Goal: Check status: Check status

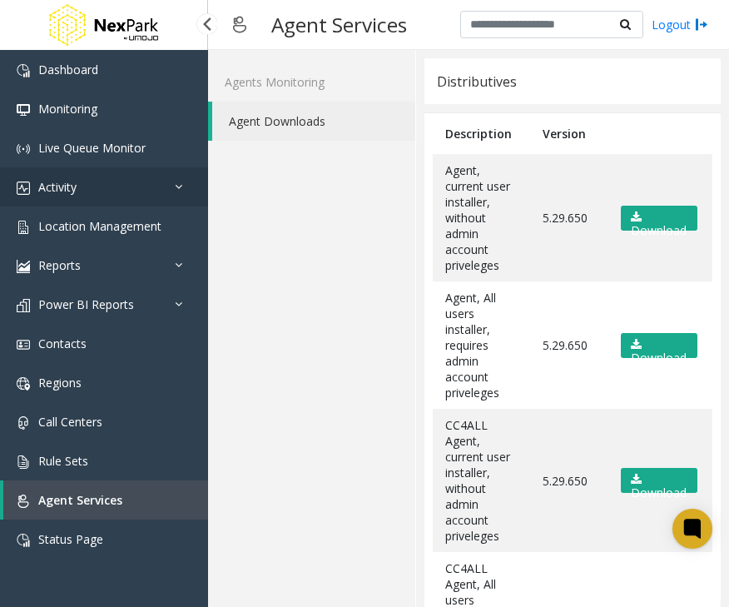
click at [82, 196] on link "Activity" at bounding box center [104, 186] width 208 height 39
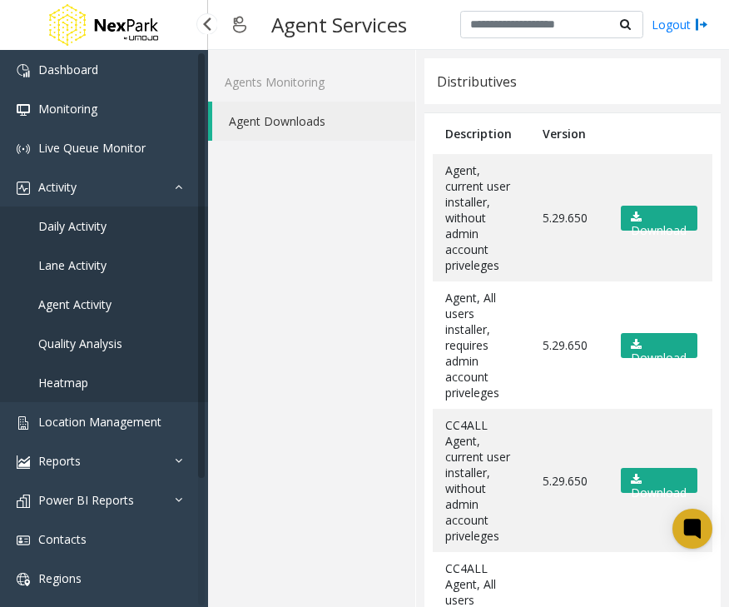
click at [91, 224] on span "Daily Activity" at bounding box center [72, 226] width 68 height 16
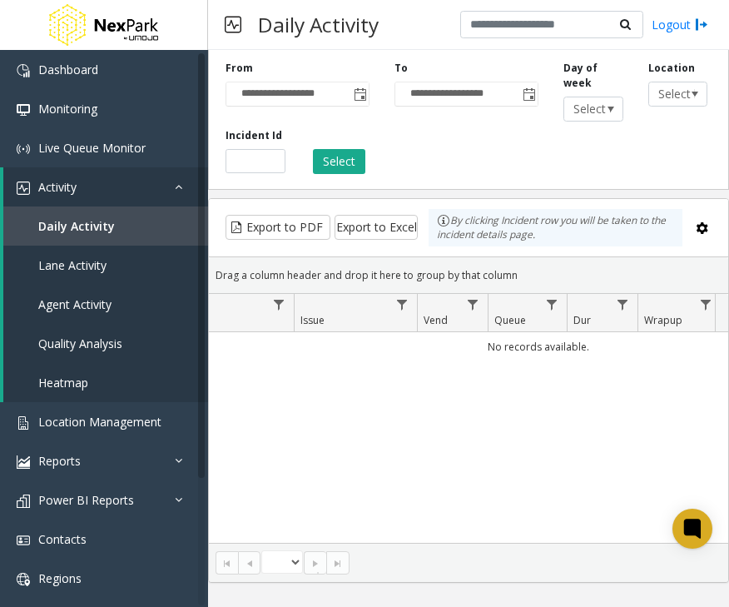
scroll to position [0, 82]
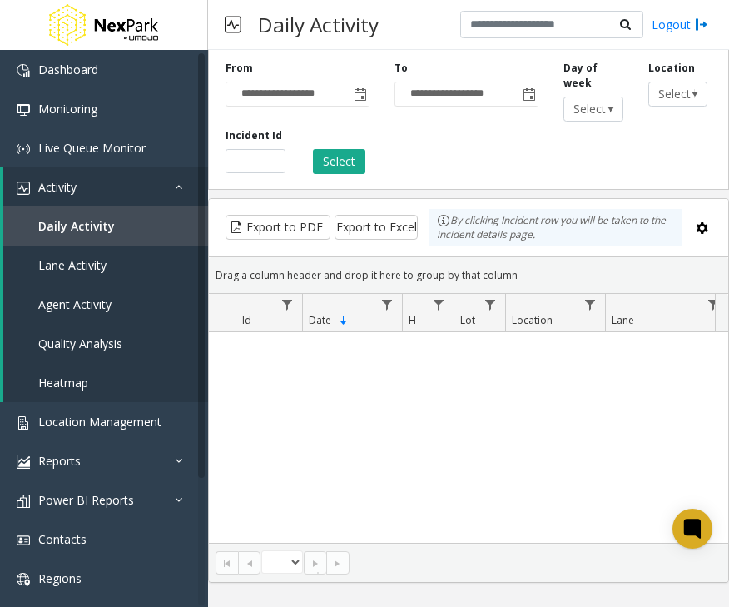
click at [577, 497] on div "No records available." at bounding box center [468, 437] width 519 height 211
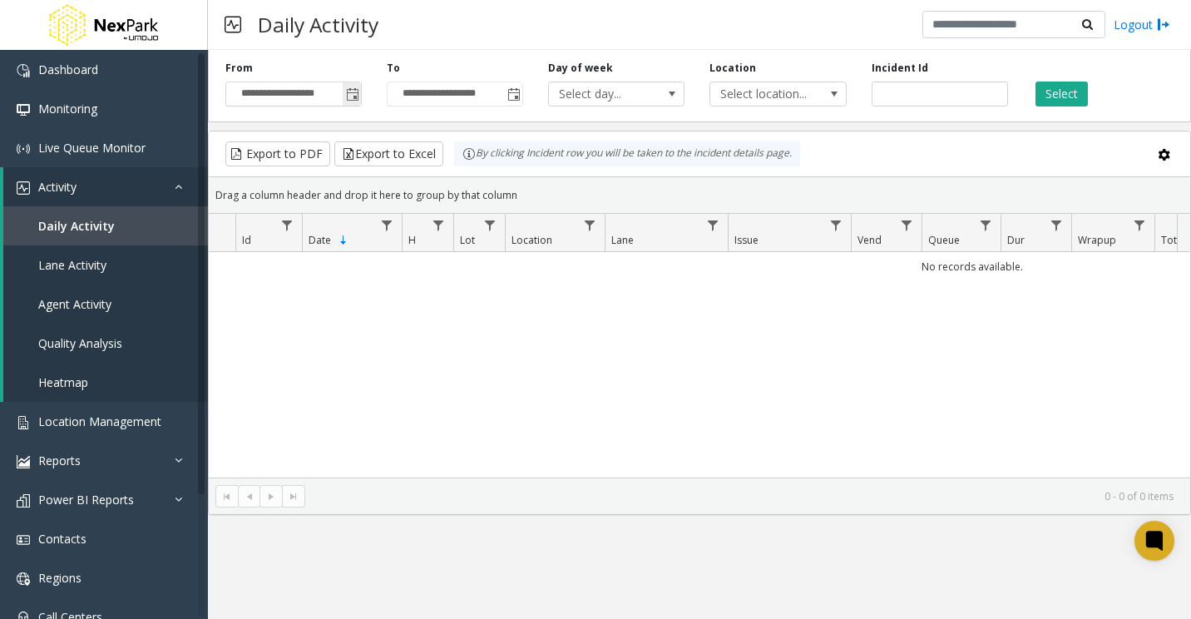
click at [350, 97] on span "Toggle popup" at bounding box center [352, 94] width 13 height 13
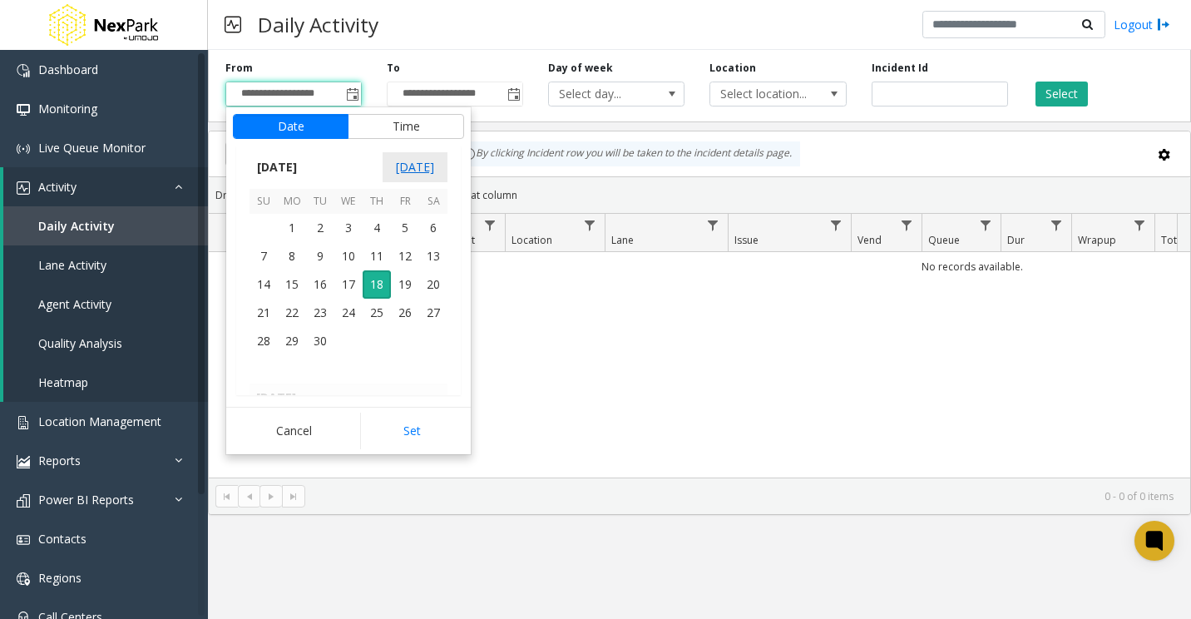
click at [423, 166] on span "[DATE]" at bounding box center [415, 167] width 65 height 30
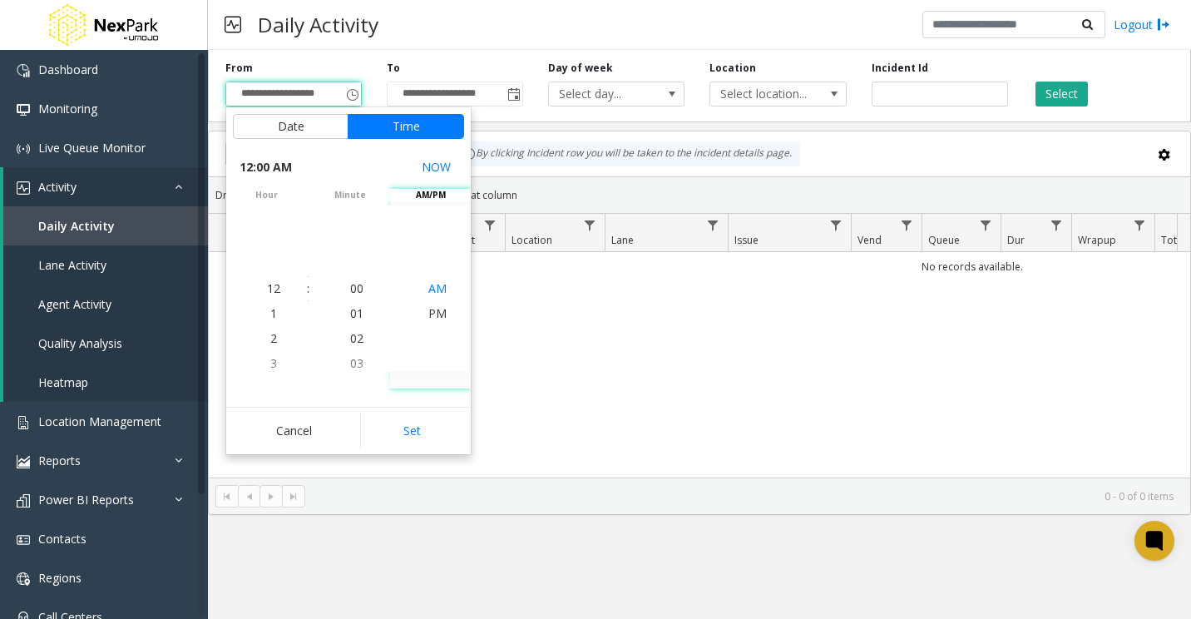
click at [433, 290] on span "AM" at bounding box center [437, 288] width 18 height 16
click at [271, 291] on li "8" at bounding box center [274, 288] width 58 height 25
click at [358, 289] on li "00" at bounding box center [357, 288] width 58 height 25
click at [435, 261] on span "AM" at bounding box center [437, 263] width 18 height 16
click at [407, 434] on button "Set" at bounding box center [412, 431] width 105 height 37
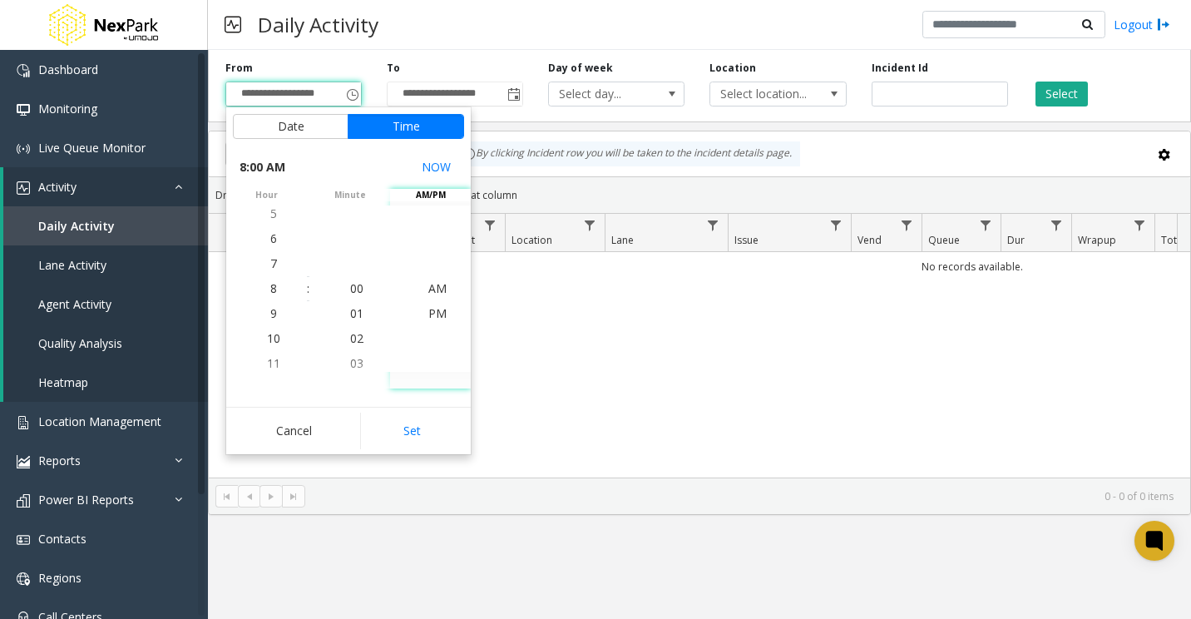
type input "**********"
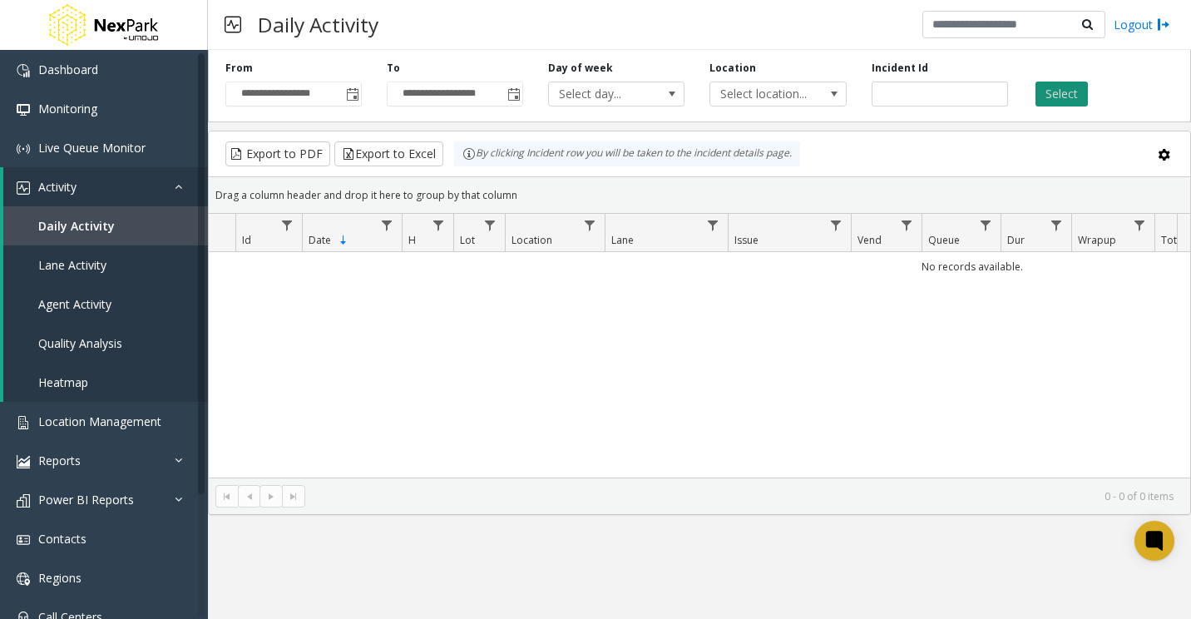
click at [728, 102] on button "Select" at bounding box center [1062, 94] width 52 height 25
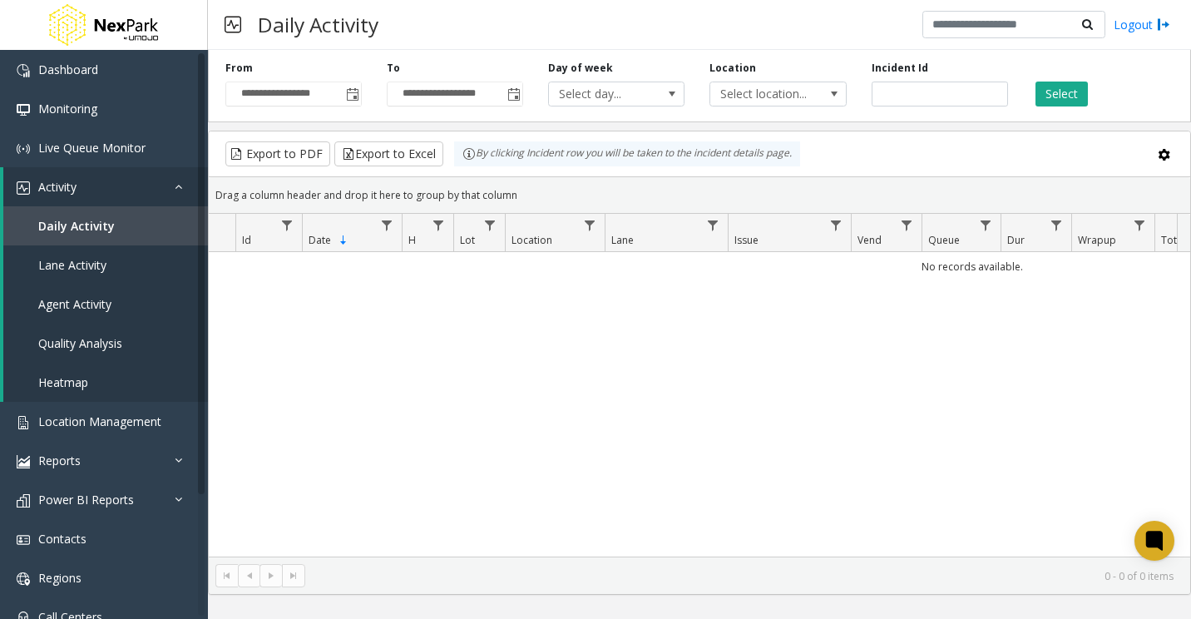
click at [414, 434] on div "No records available." at bounding box center [700, 404] width 982 height 304
click at [253, 231] on th "Id" at bounding box center [268, 233] width 67 height 38
click at [332, 303] on div "No records available." at bounding box center [700, 404] width 982 height 304
click at [728, 455] on div "No records available." at bounding box center [700, 404] width 982 height 304
click at [728, 92] on input "number" at bounding box center [940, 94] width 136 height 25
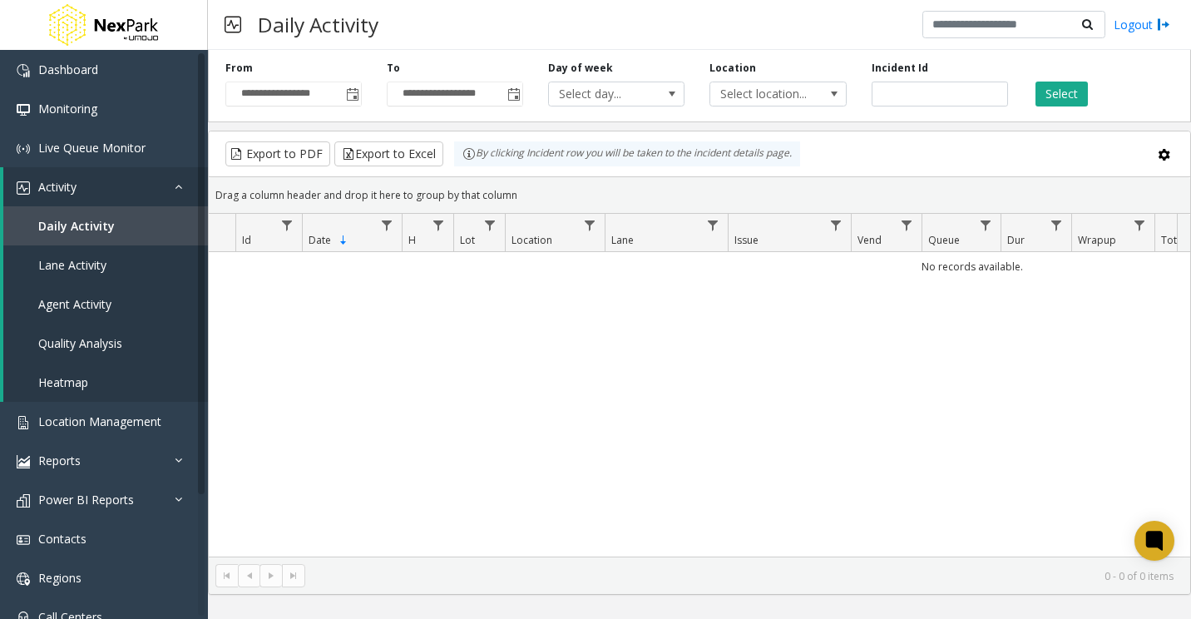
click at [469, 160] on img at bounding box center [469, 153] width 13 height 13
click at [728, 496] on div "No records available." at bounding box center [700, 404] width 982 height 304
click at [598, 95] on span "Select day..." at bounding box center [603, 93] width 108 height 23
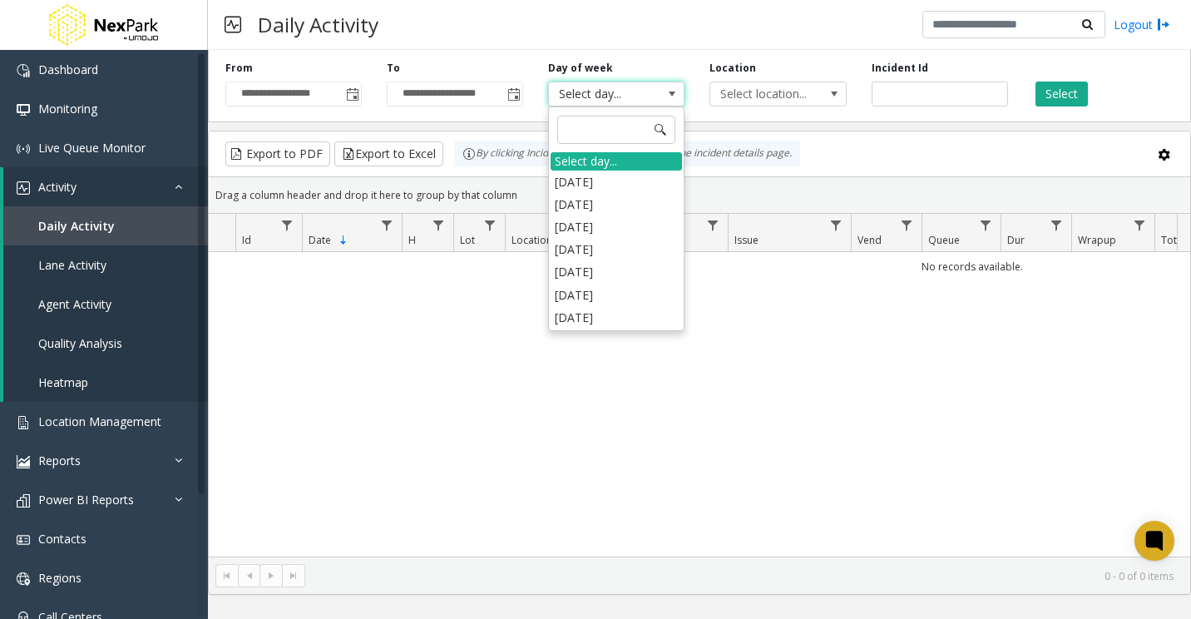
click at [602, 96] on span "Select day..." at bounding box center [603, 93] width 108 height 23
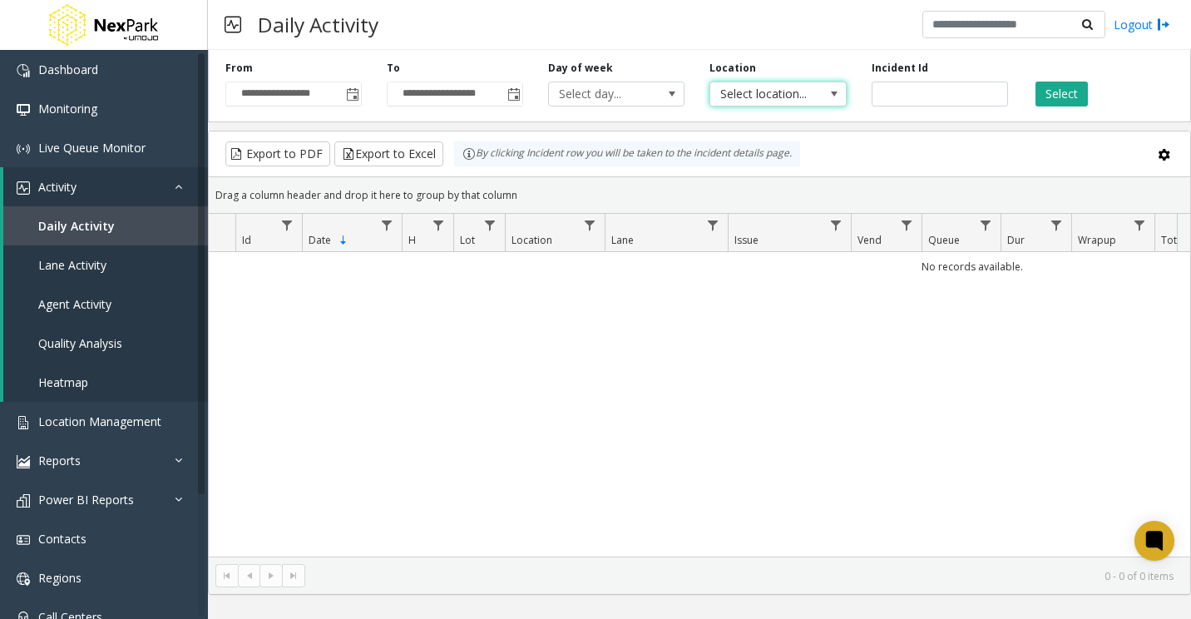
click at [728, 98] on span "Select location..." at bounding box center [764, 93] width 108 height 23
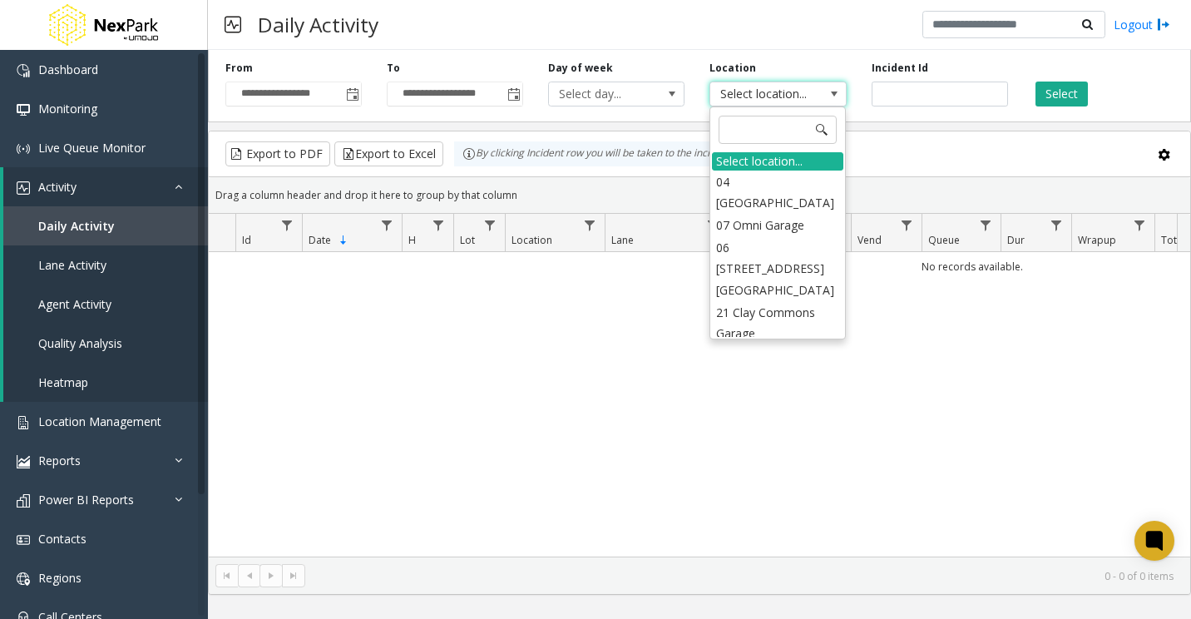
click at [728, 98] on span "Select location..." at bounding box center [764, 93] width 108 height 23
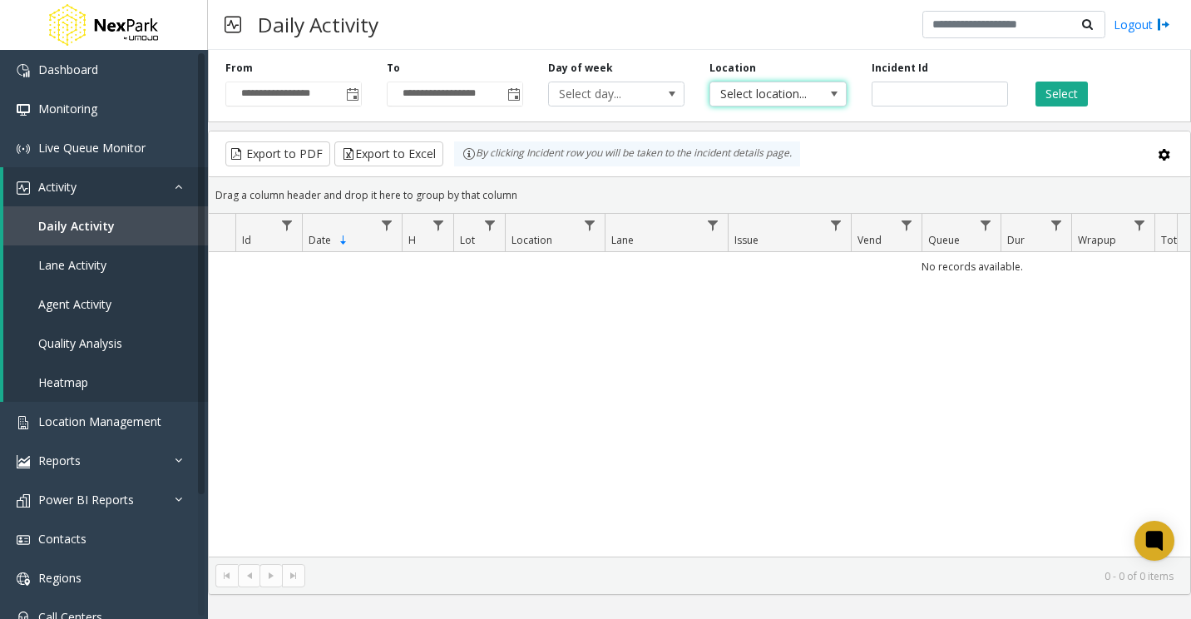
click at [376, 354] on div "No records available." at bounding box center [700, 404] width 982 height 304
click at [728, 369] on div "No records available." at bounding box center [700, 404] width 982 height 304
click at [449, 42] on div "Daily Activity Logout" at bounding box center [699, 25] width 983 height 50
